Goal: Check status: Check status

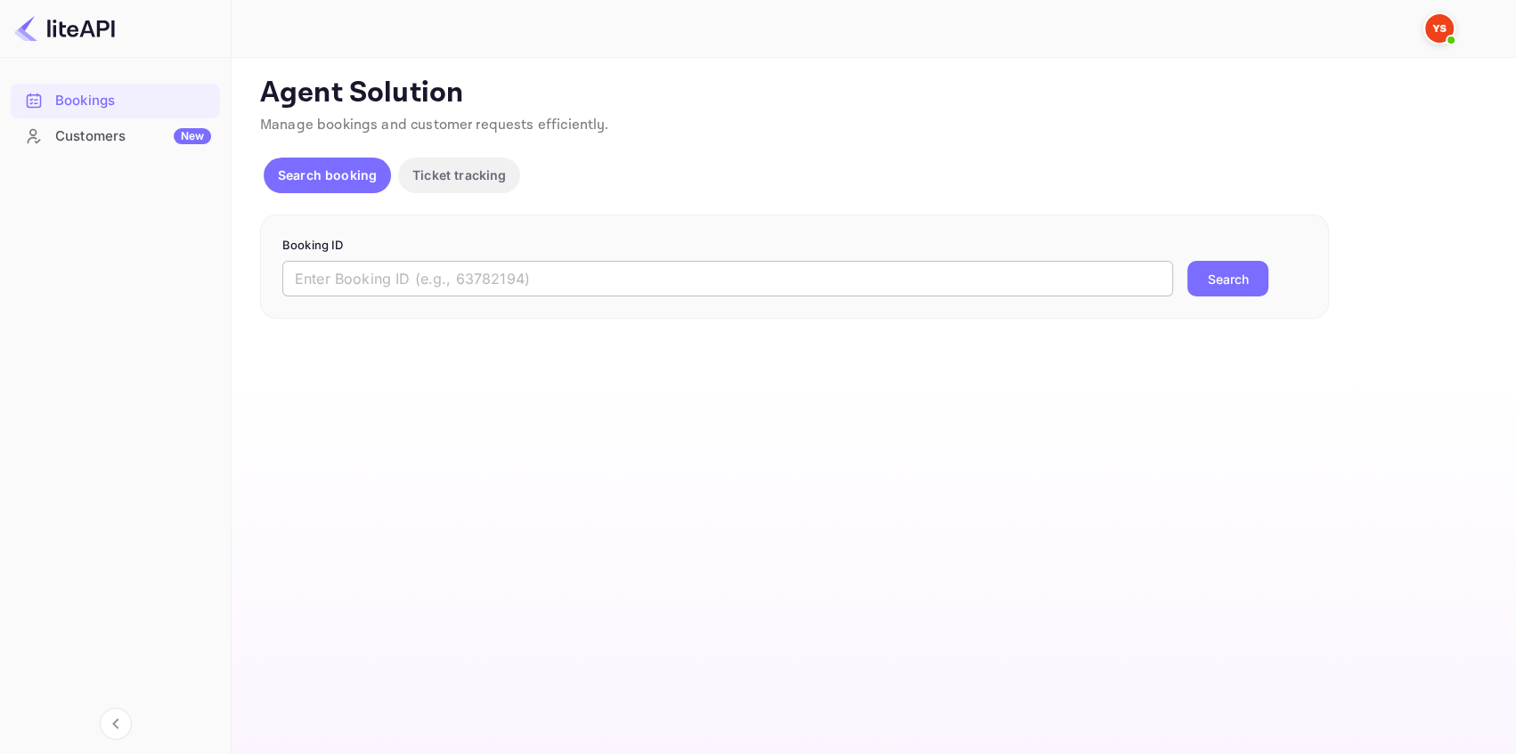
click at [485, 267] on input "text" at bounding box center [727, 279] width 891 height 36
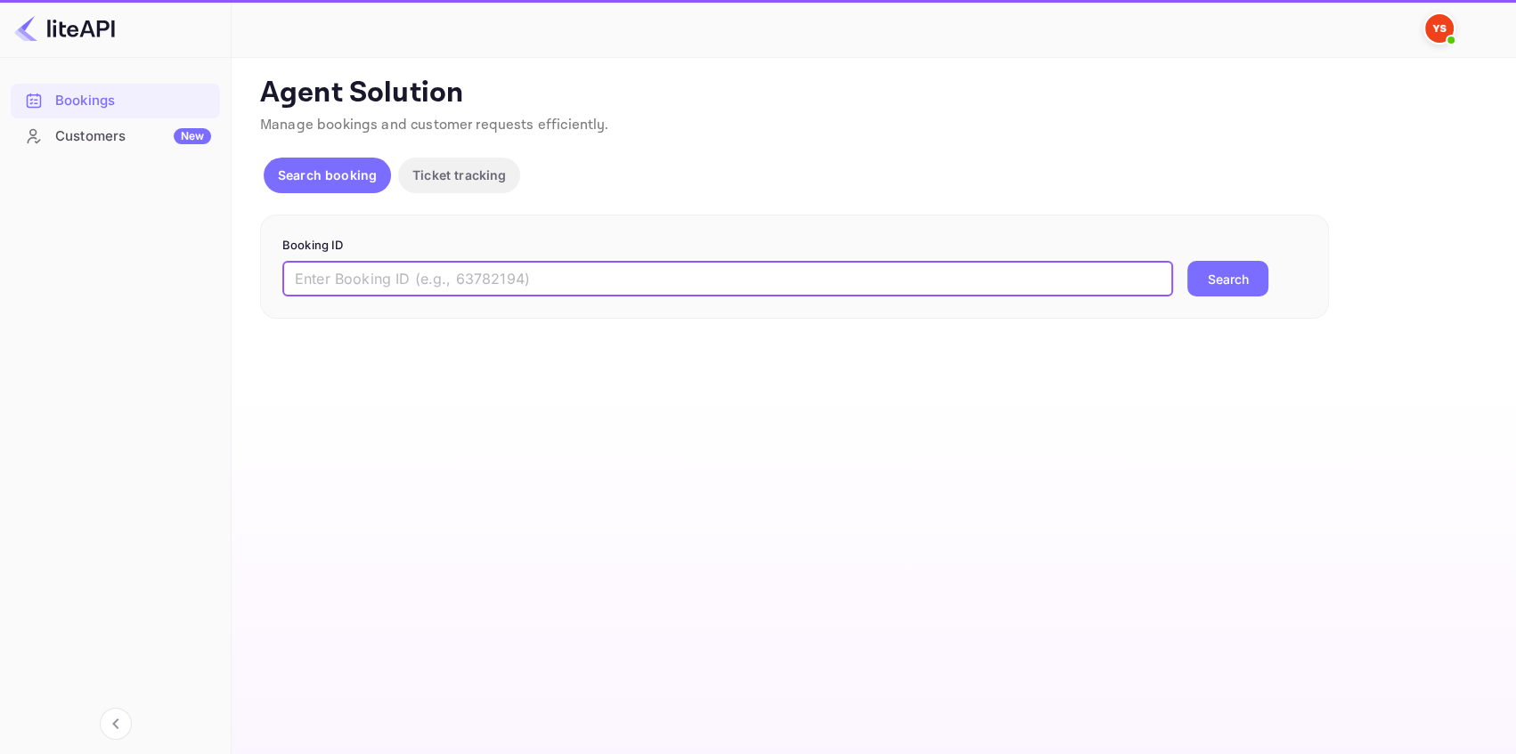
paste input "8960352"
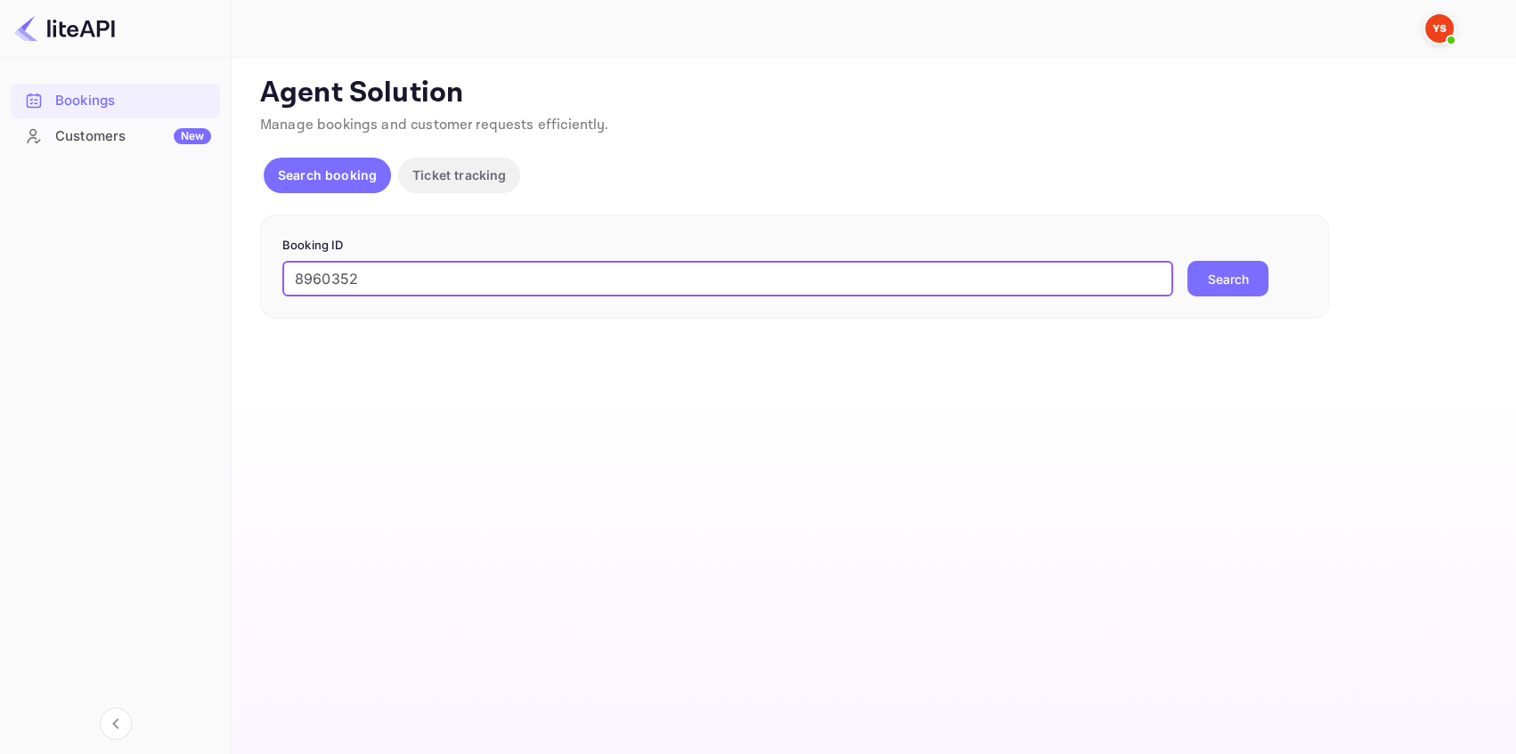
type input "8960352"
click at [1219, 276] on button "Search" at bounding box center [1227, 279] width 81 height 36
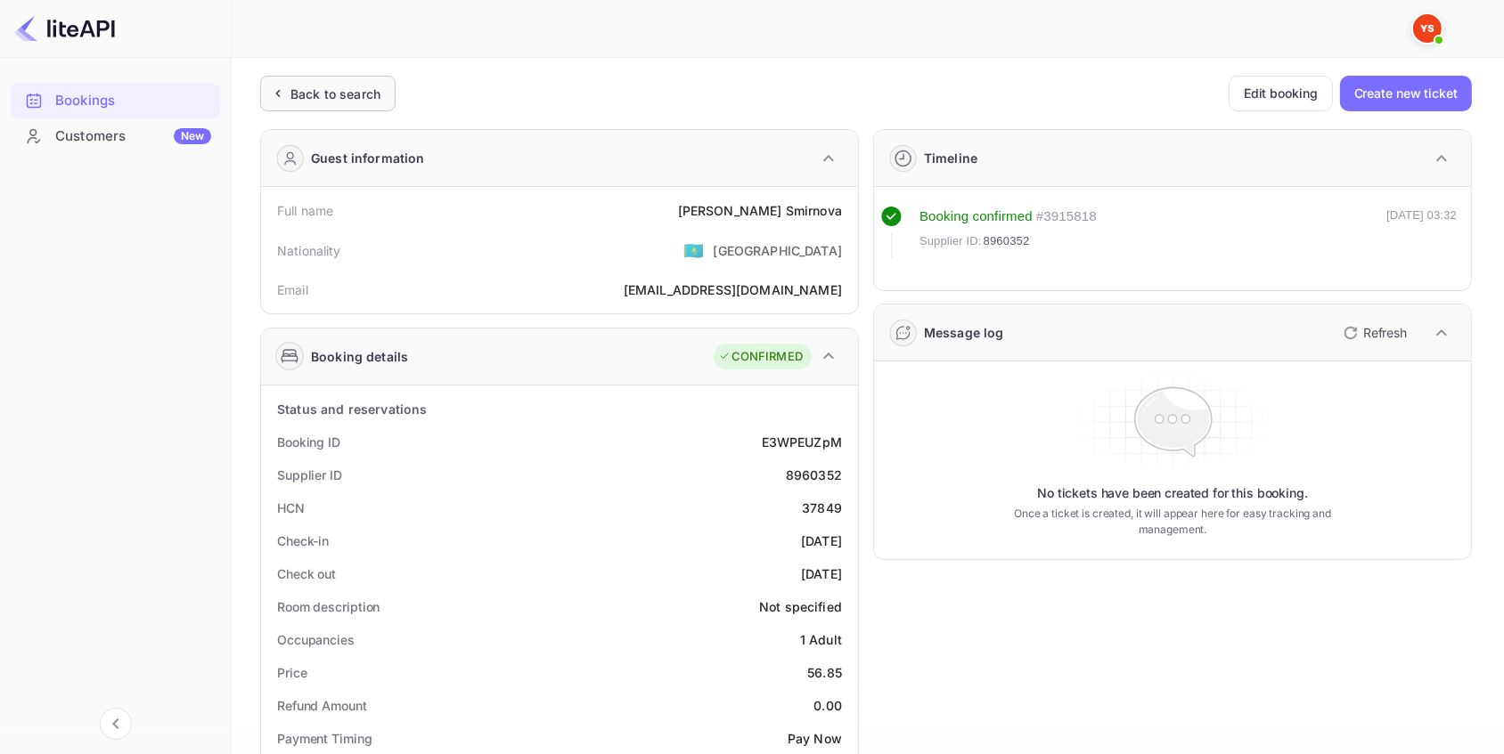
click at [357, 101] on div "Back to search" at bounding box center [335, 94] width 90 height 19
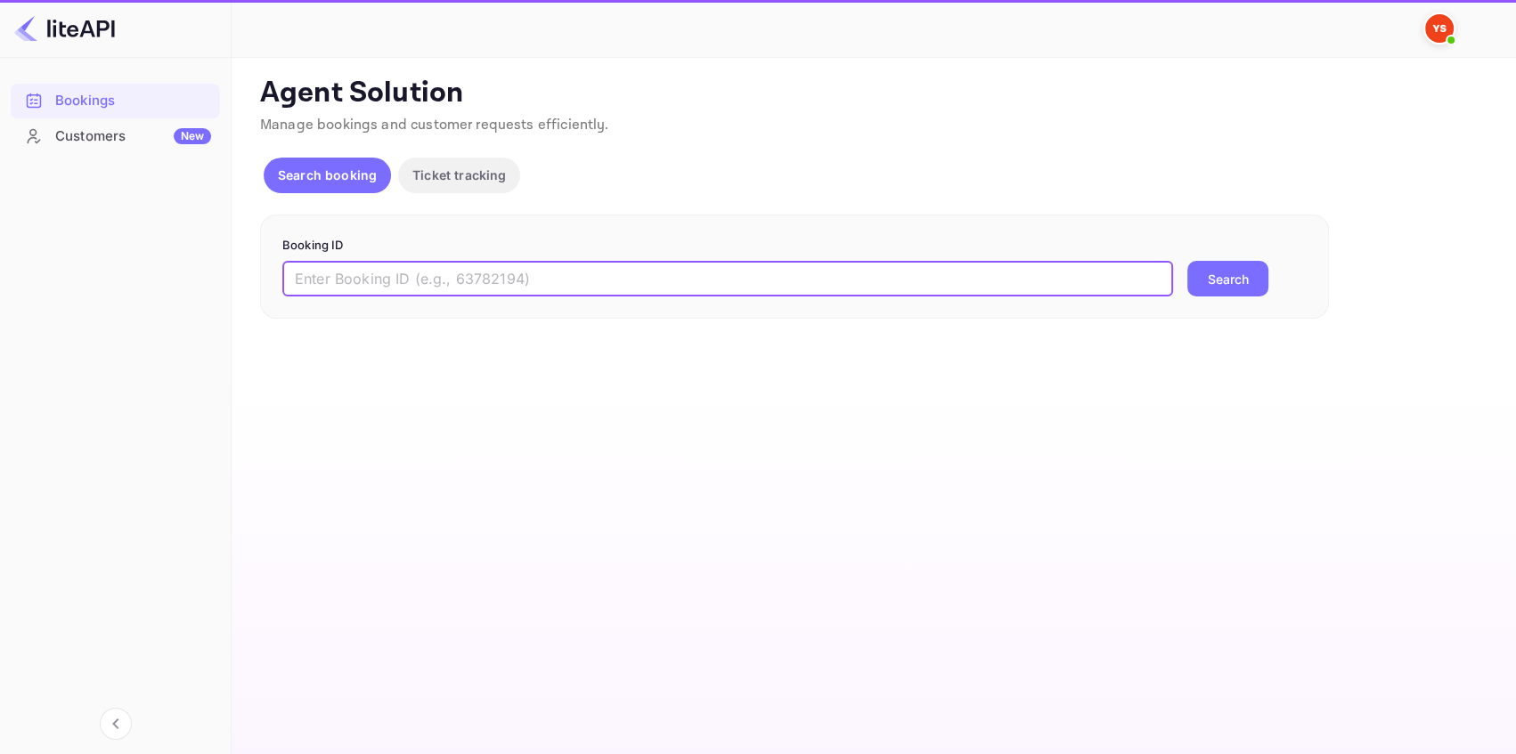
click at [401, 275] on input "text" at bounding box center [727, 279] width 891 height 36
paste input "8882836"
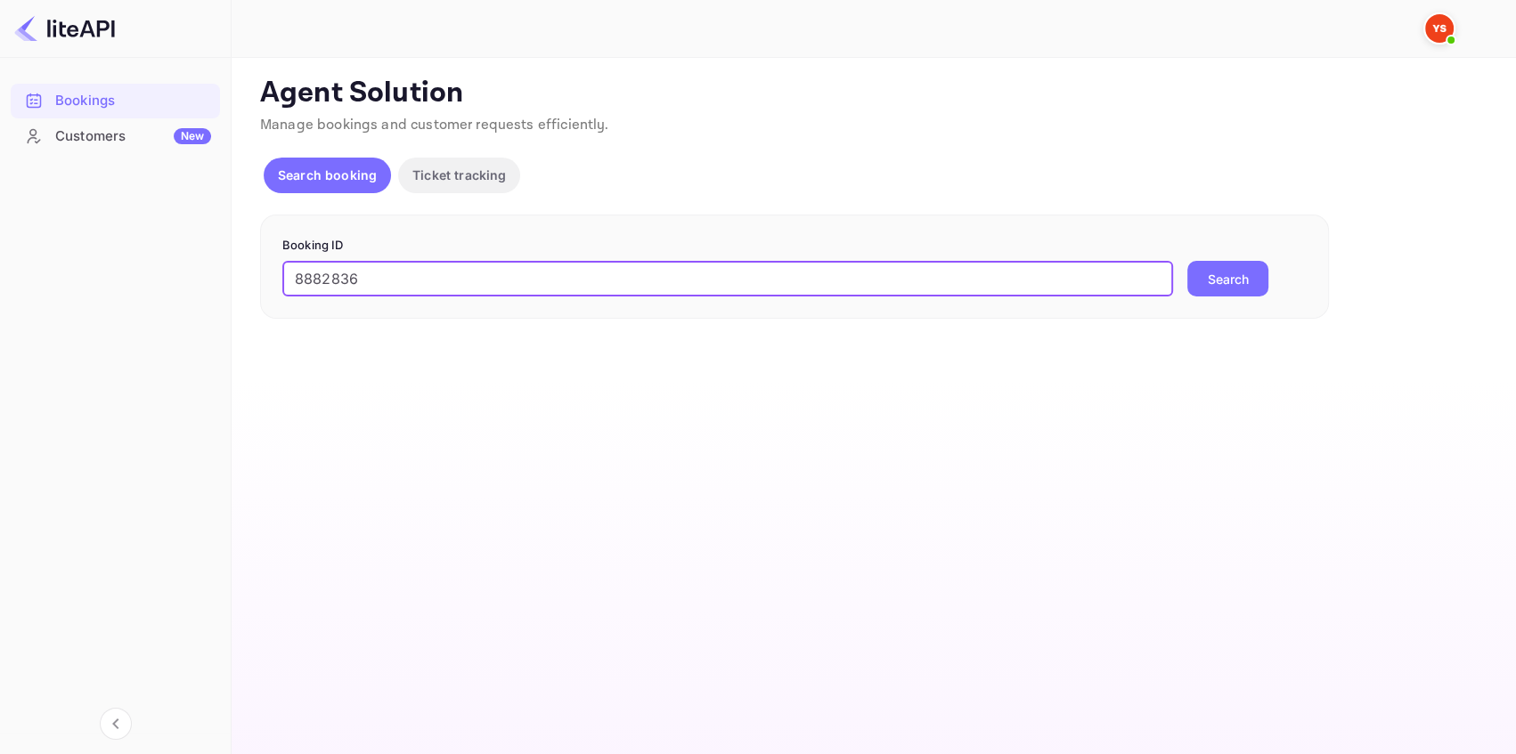
type input "8882836"
click at [1241, 278] on button "Search" at bounding box center [1227, 279] width 81 height 36
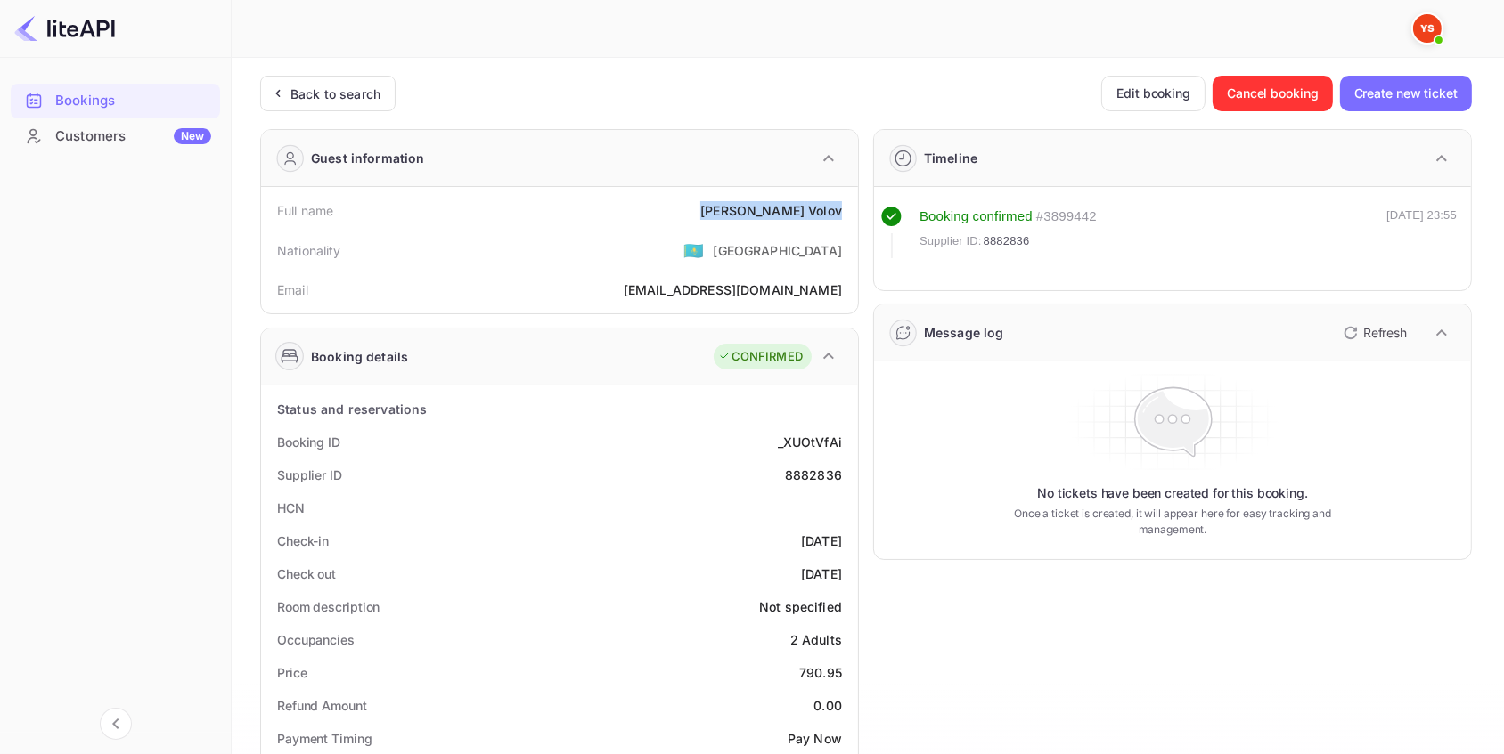
drag, startPoint x: 845, startPoint y: 208, endPoint x: 704, endPoint y: 208, distance: 141.6
click at [704, 208] on div "Full name [PERSON_NAME]" at bounding box center [559, 210] width 583 height 33
copy div "[PERSON_NAME]"
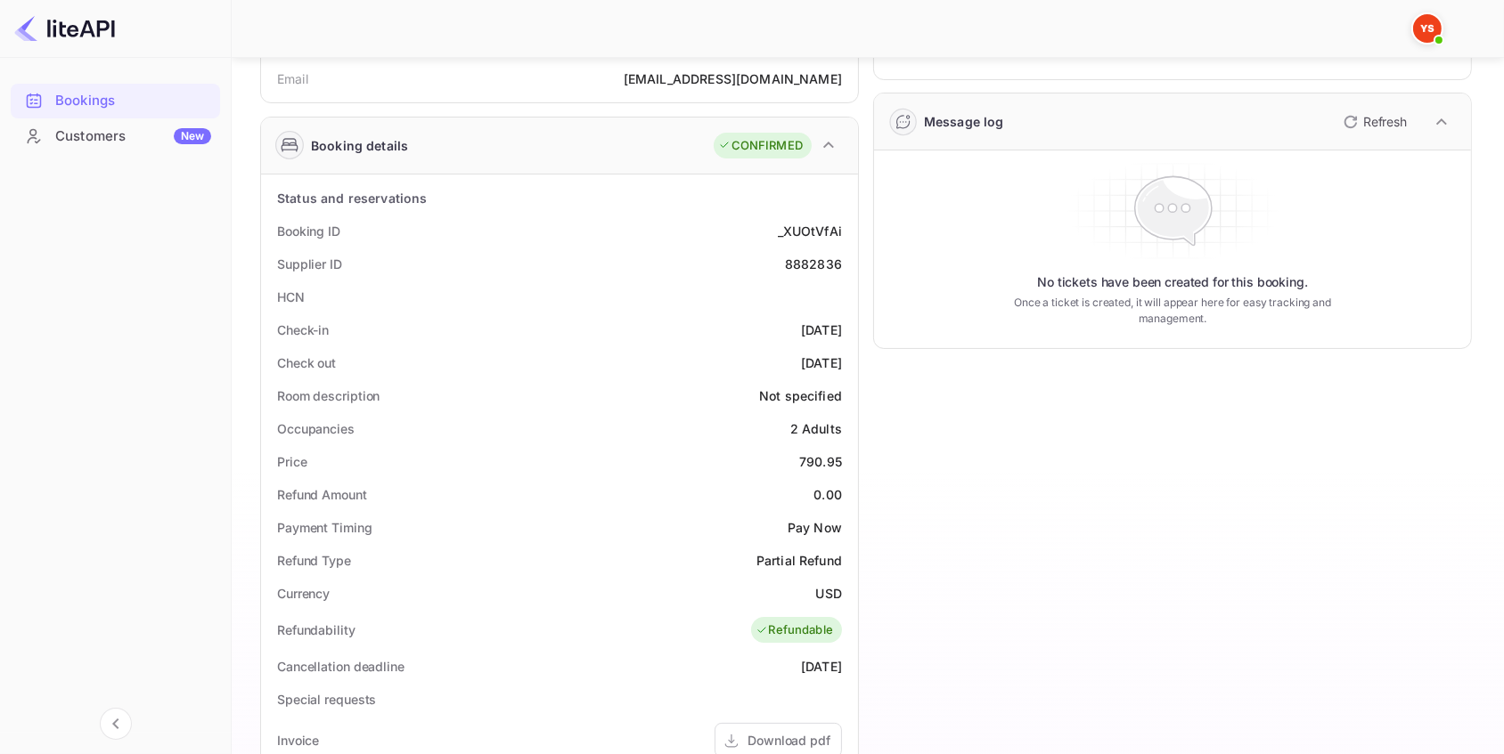
scroll to position [242, 0]
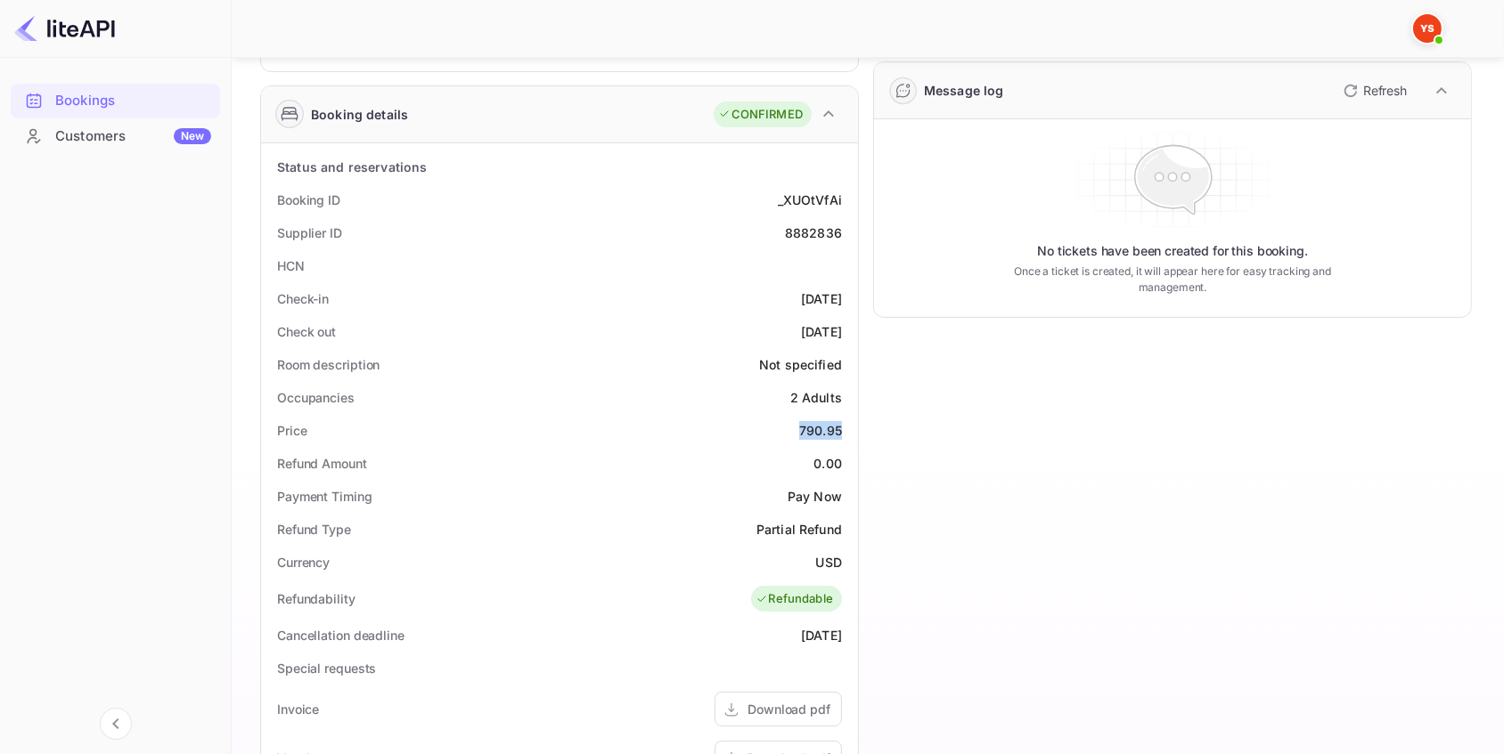
drag, startPoint x: 793, startPoint y: 428, endPoint x: 846, endPoint y: 428, distance: 53.4
click at [846, 428] on div "Price 790.95" at bounding box center [559, 430] width 583 height 33
copy div "790.95"
drag, startPoint x: 800, startPoint y: 558, endPoint x: 853, endPoint y: 558, distance: 53.5
click at [853, 558] on div "Status and reservations Booking ID _XUOtVfAi Supplier ID 8882836 HCN Check-in […" at bounding box center [559, 634] width 597 height 982
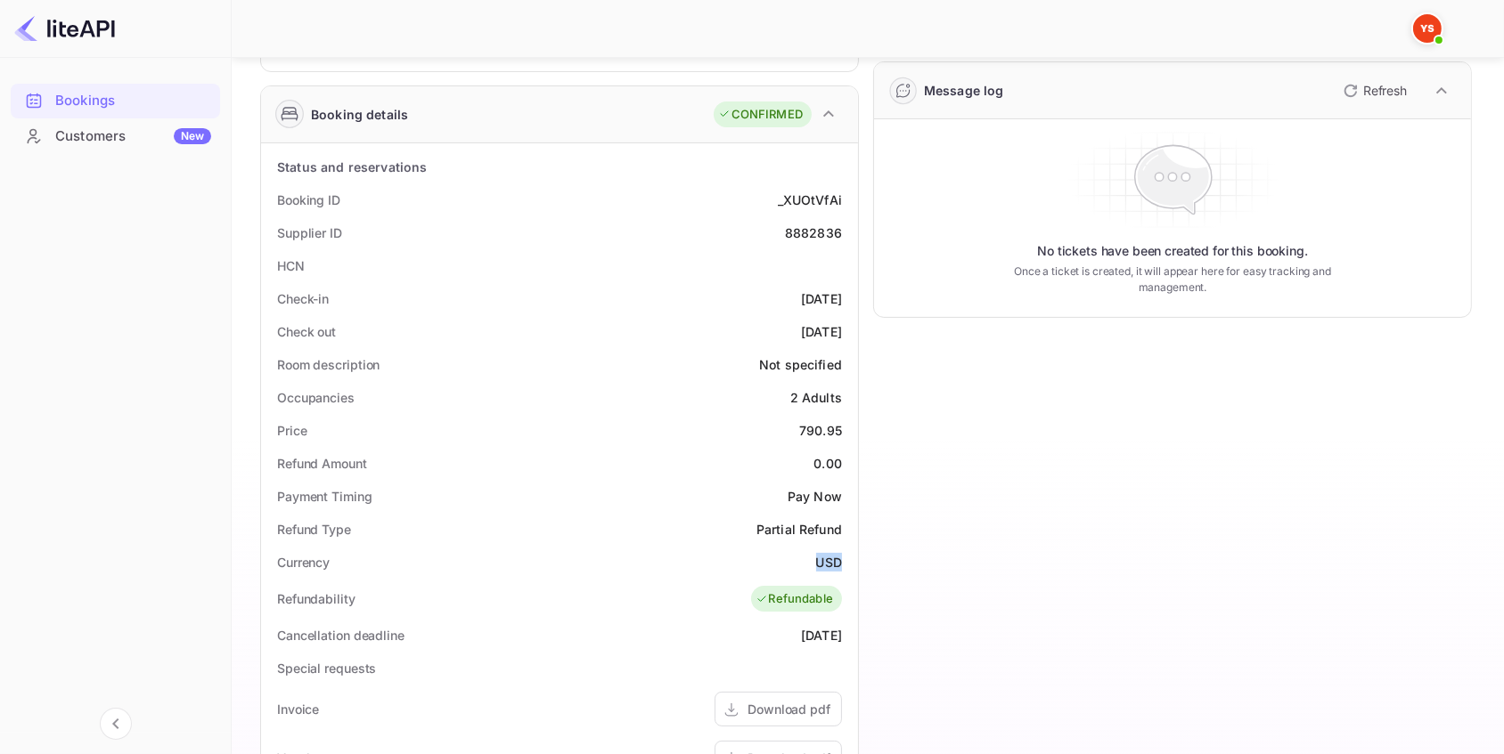
copy div "USD"
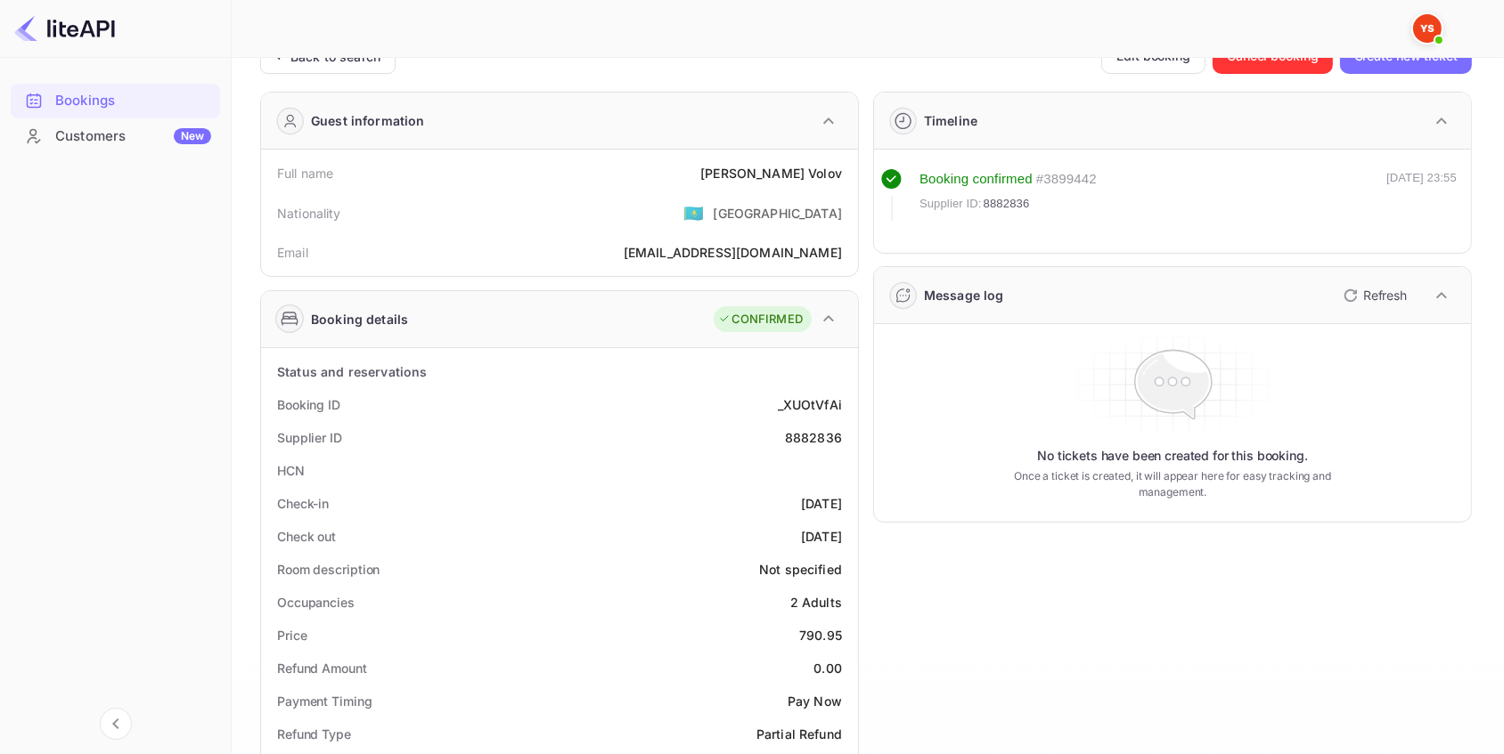
scroll to position [0, 0]
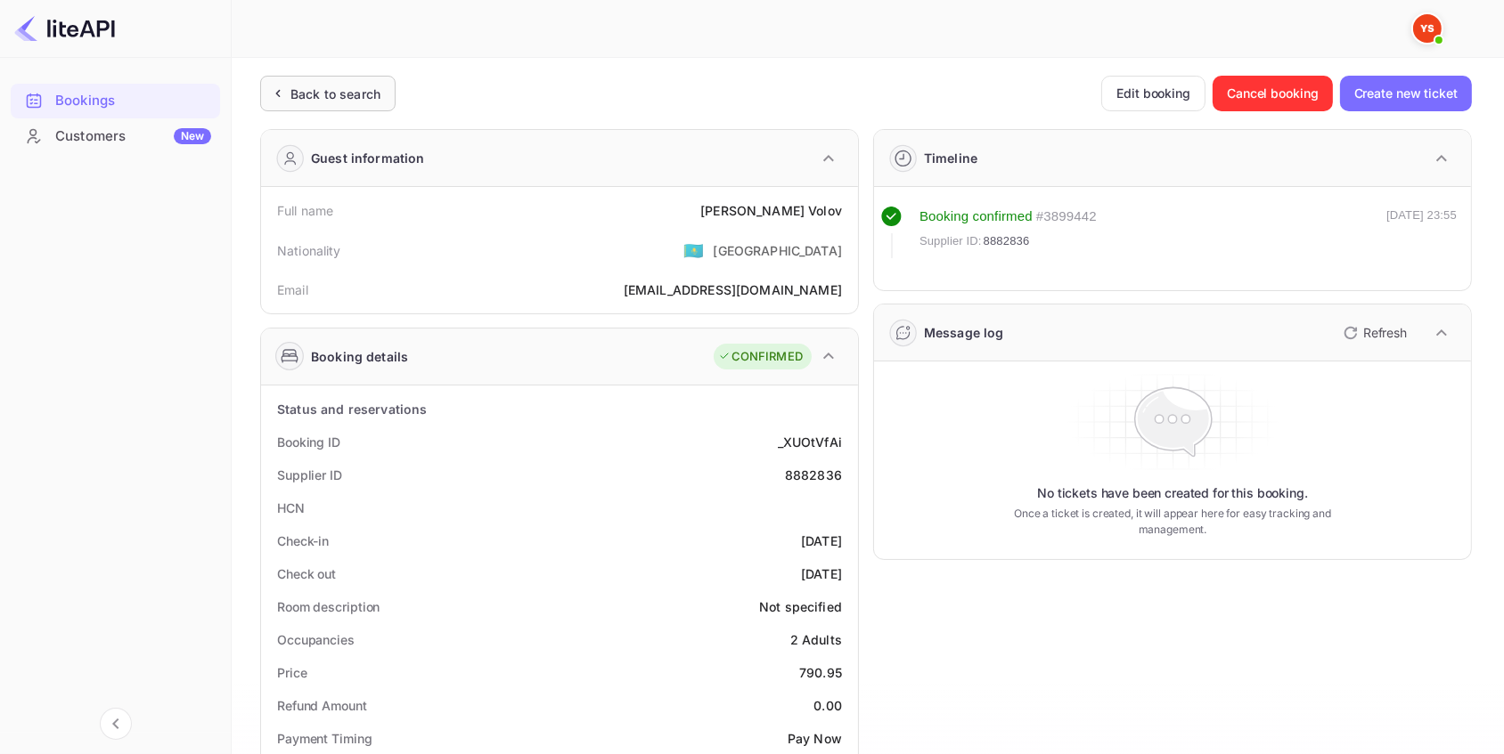
click at [350, 96] on div "Back to search" at bounding box center [335, 94] width 90 height 19
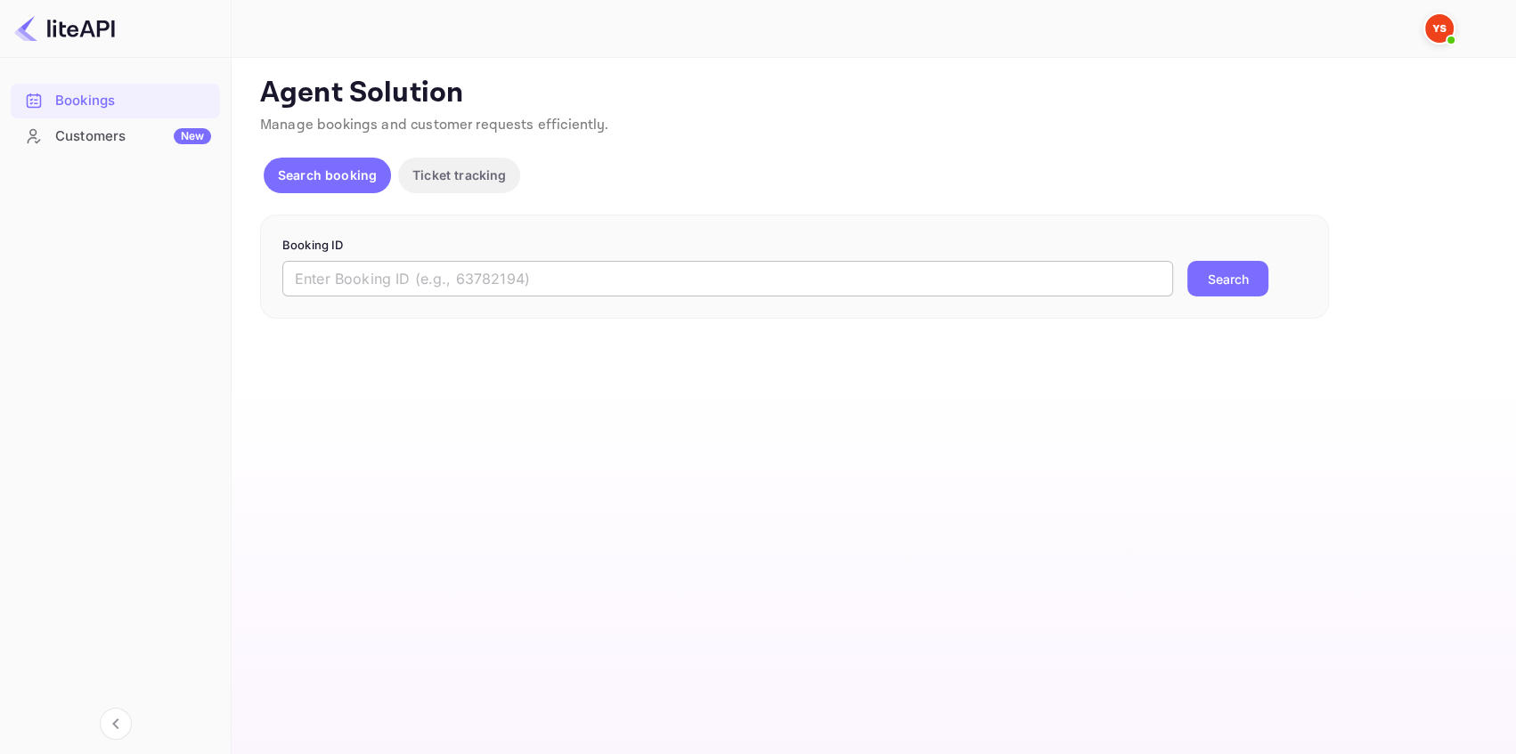
click at [429, 264] on input "text" at bounding box center [727, 279] width 891 height 36
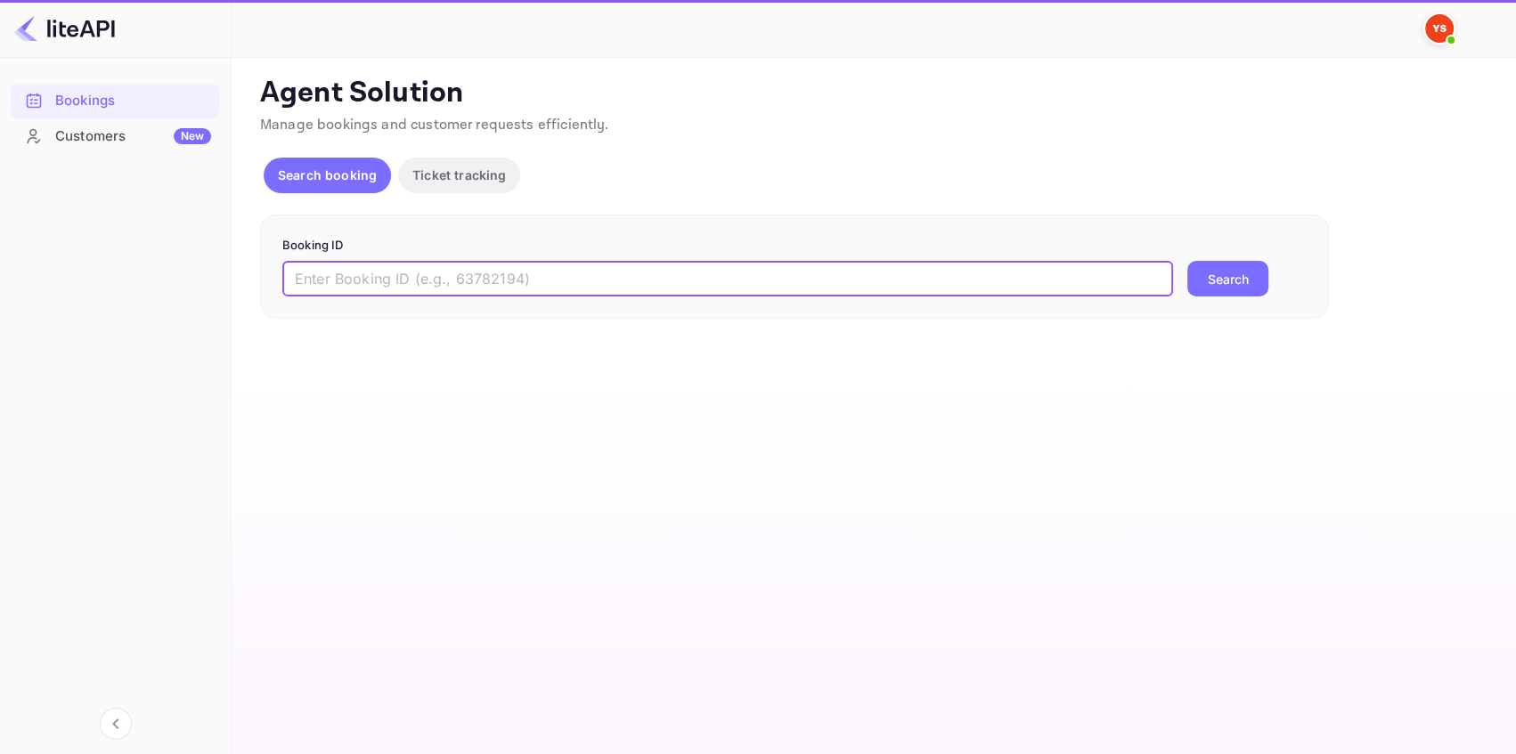
paste input "8744265"
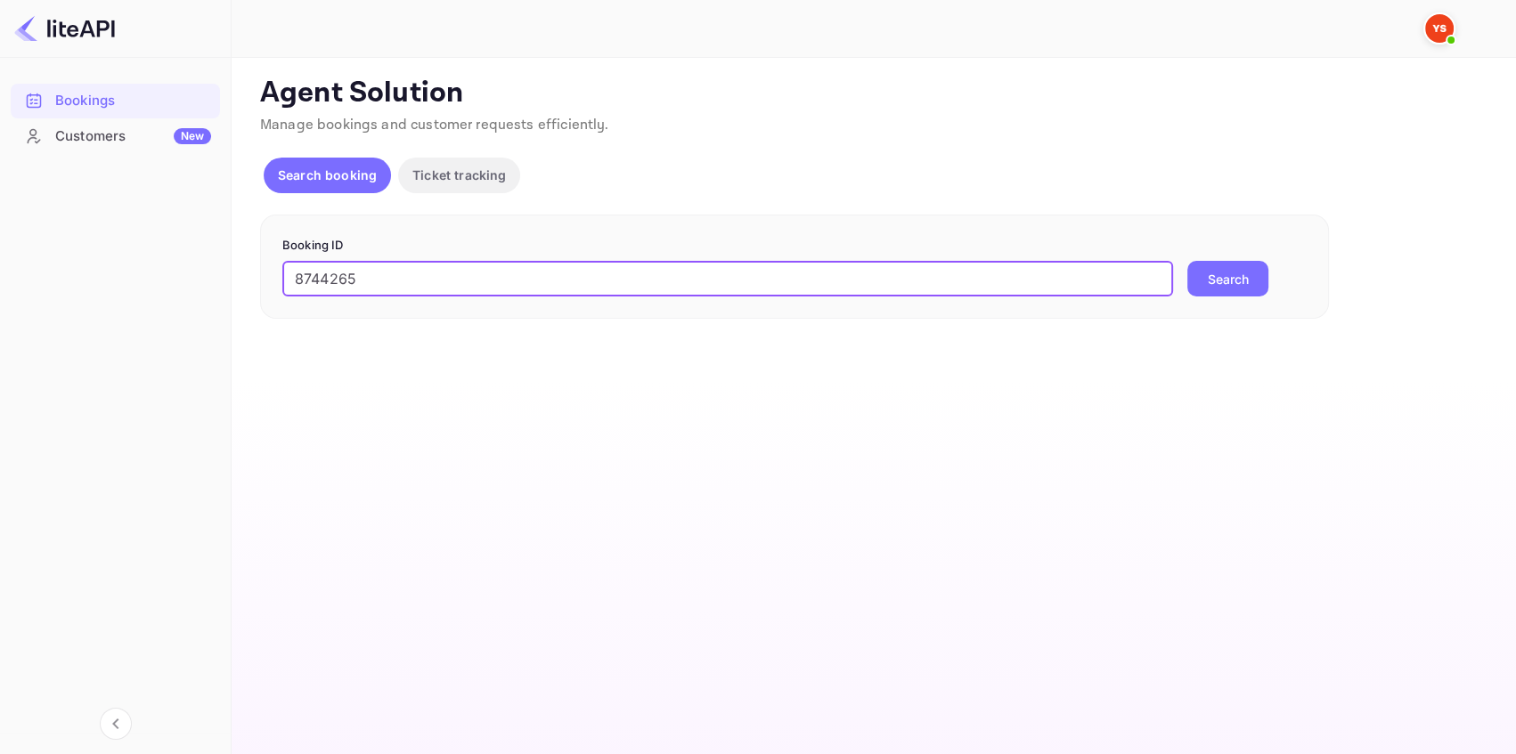
type input "8744265"
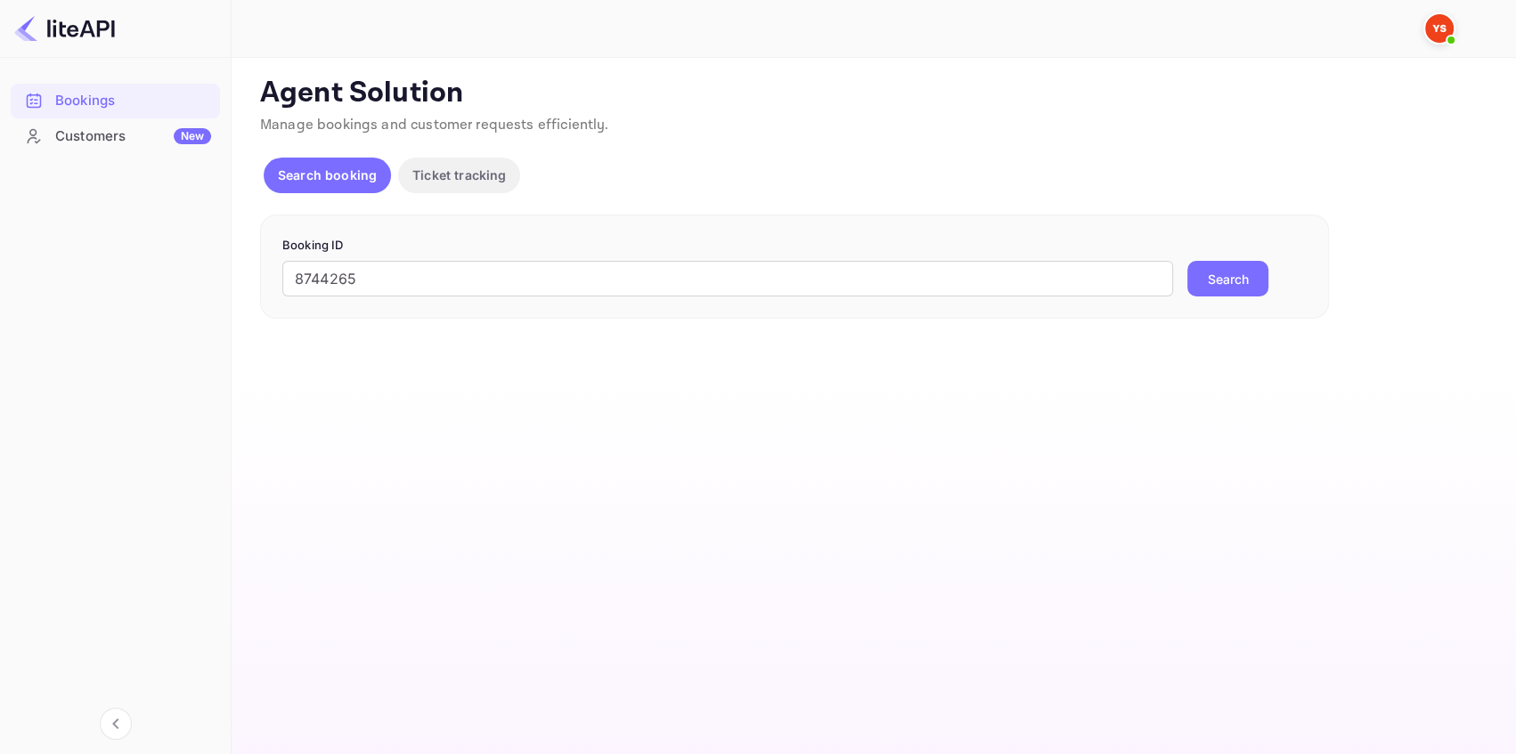
drag, startPoint x: 1244, startPoint y: 285, endPoint x: 1232, endPoint y: 282, distance: 12.8
click at [1244, 284] on button "Search" at bounding box center [1227, 279] width 81 height 36
